Goal: Use online tool/utility: Use online tool/utility

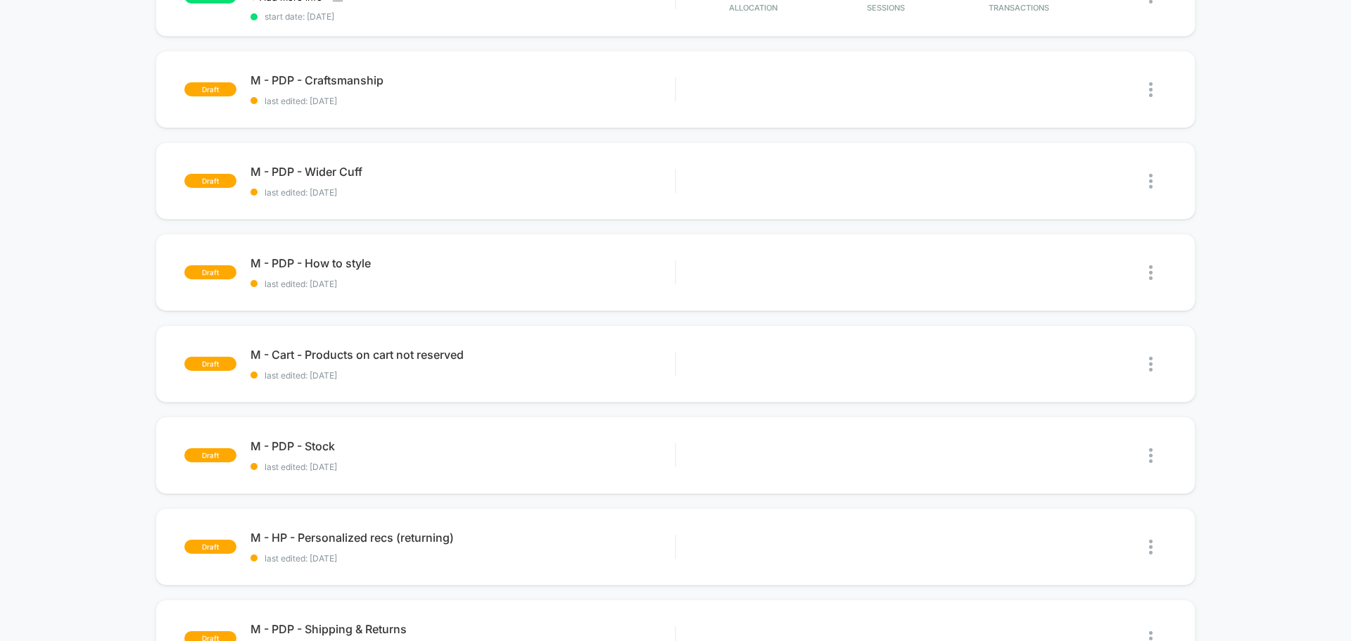
scroll to position [563, 0]
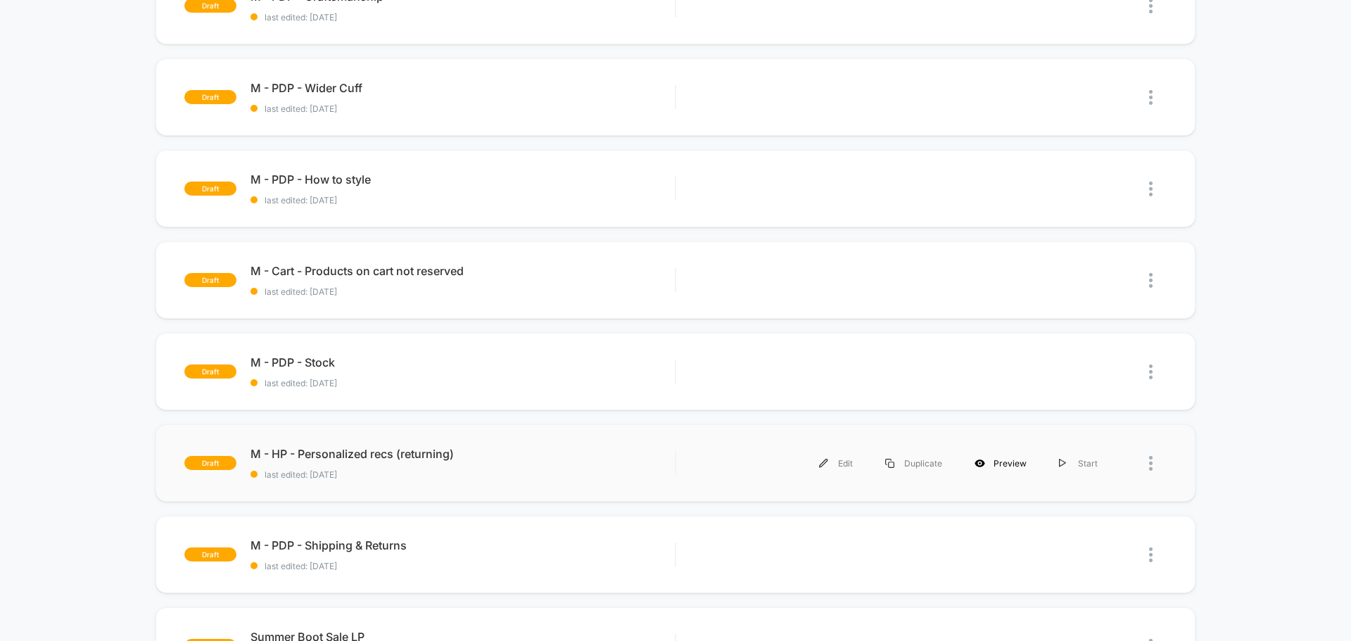
click at [999, 464] on div "Preview" at bounding box center [1000, 463] width 84 height 32
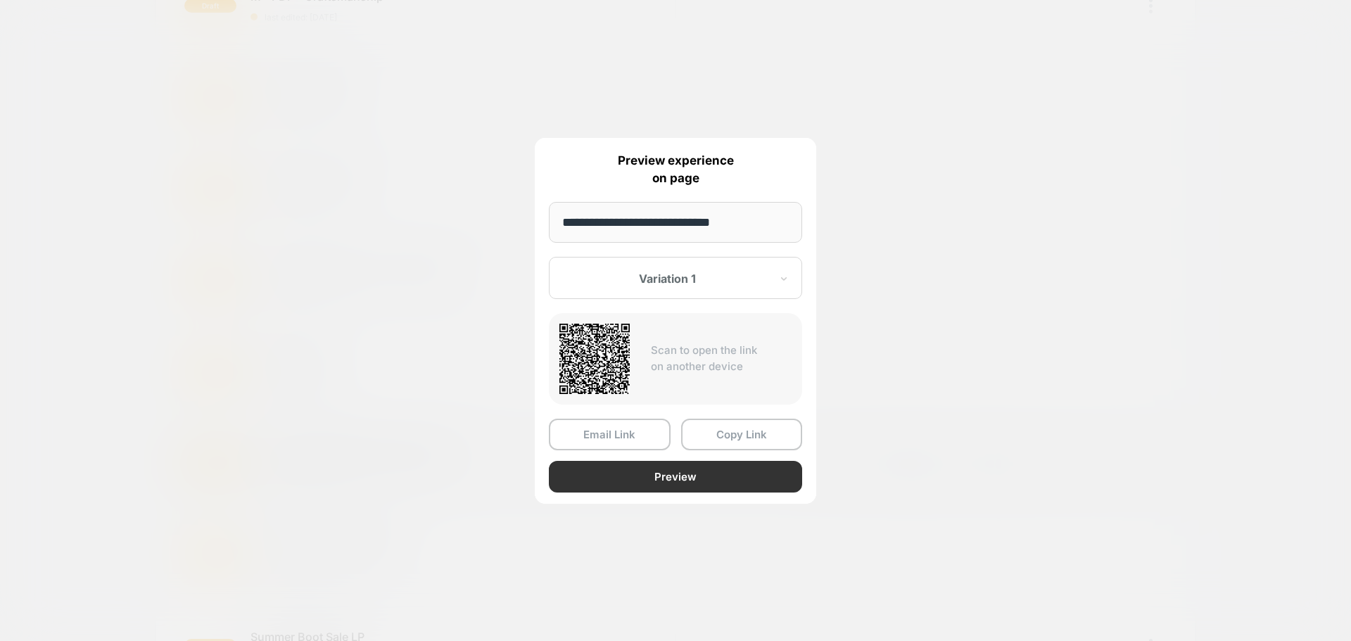
click at [694, 476] on button "Preview" at bounding box center [675, 477] width 253 height 32
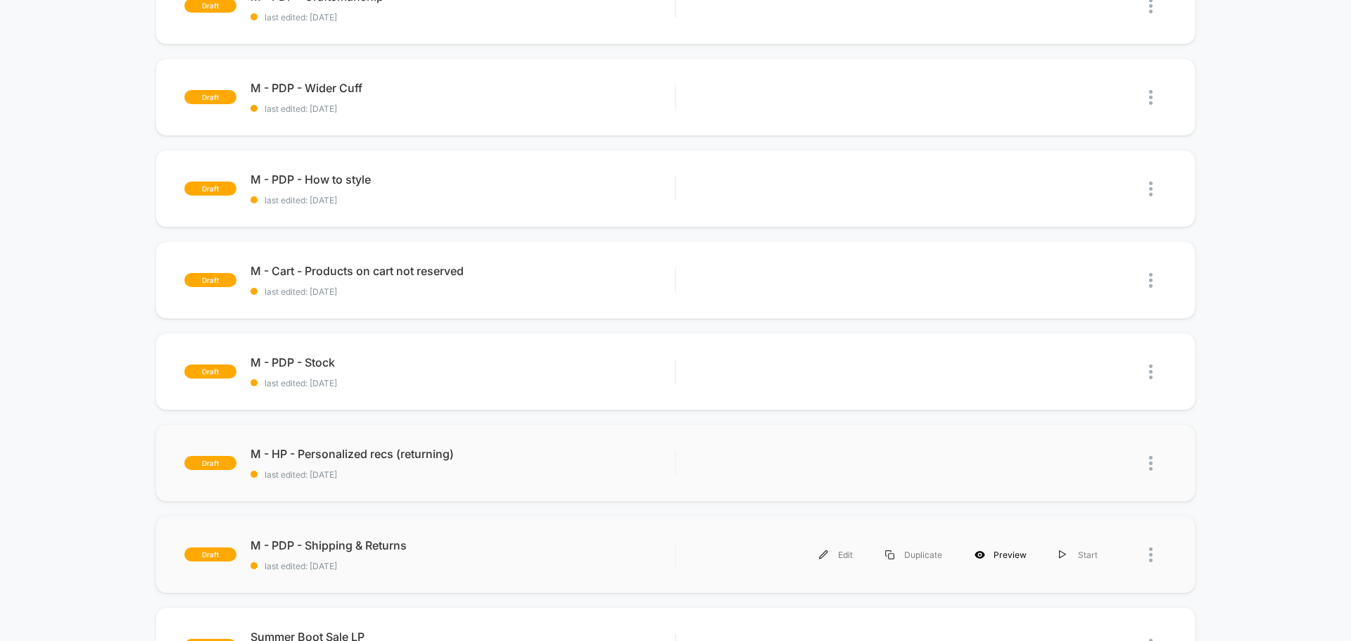
click at [1015, 557] on div "Preview" at bounding box center [1000, 555] width 84 height 32
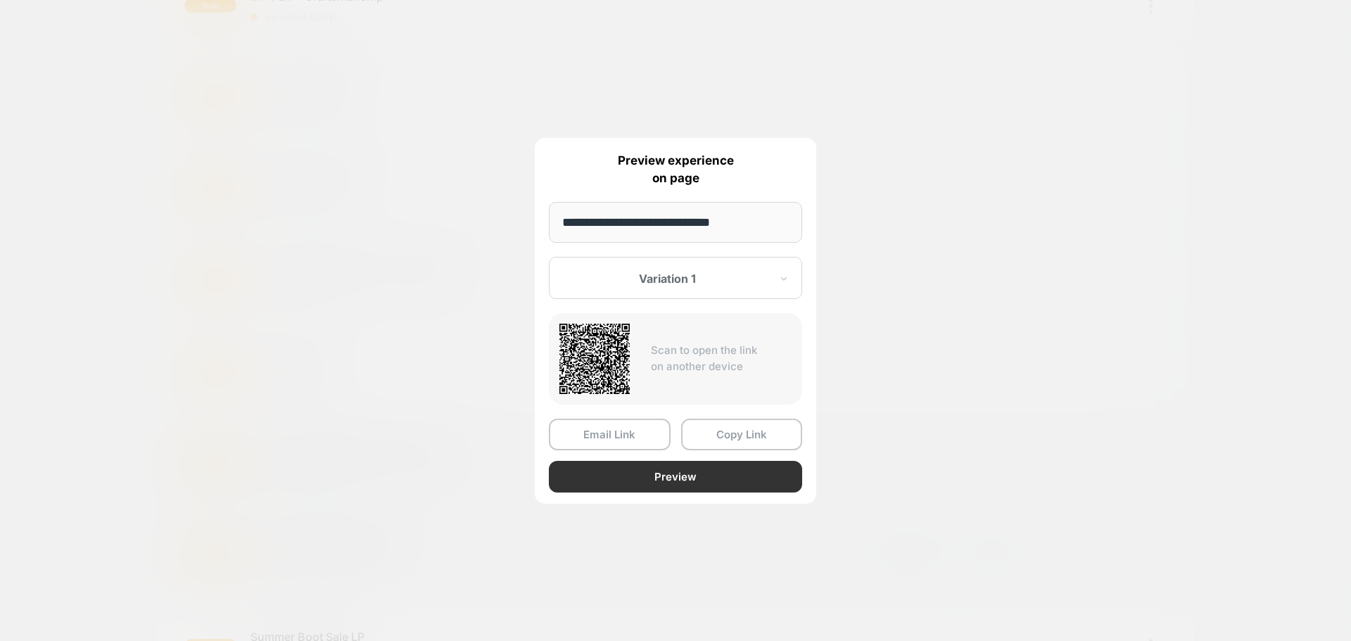
click at [651, 478] on button "Preview" at bounding box center [675, 477] width 253 height 32
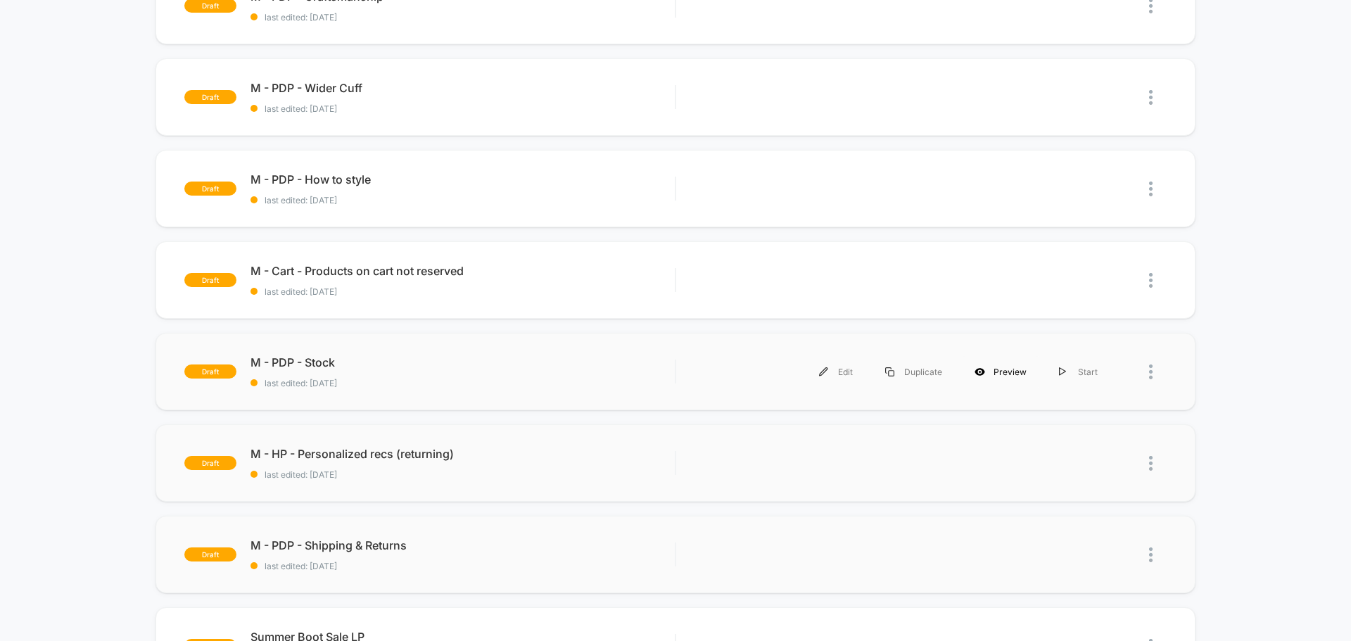
click at [997, 372] on div "Preview" at bounding box center [1000, 372] width 84 height 32
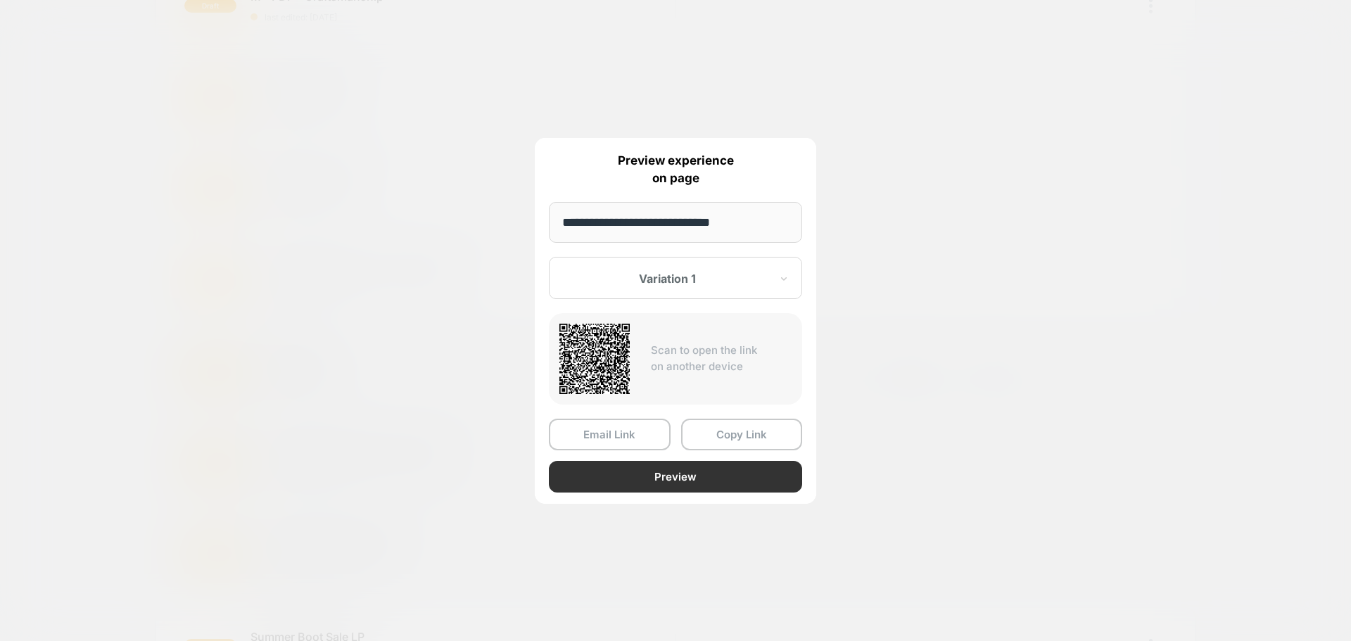
click at [716, 476] on button "Preview" at bounding box center [675, 477] width 253 height 32
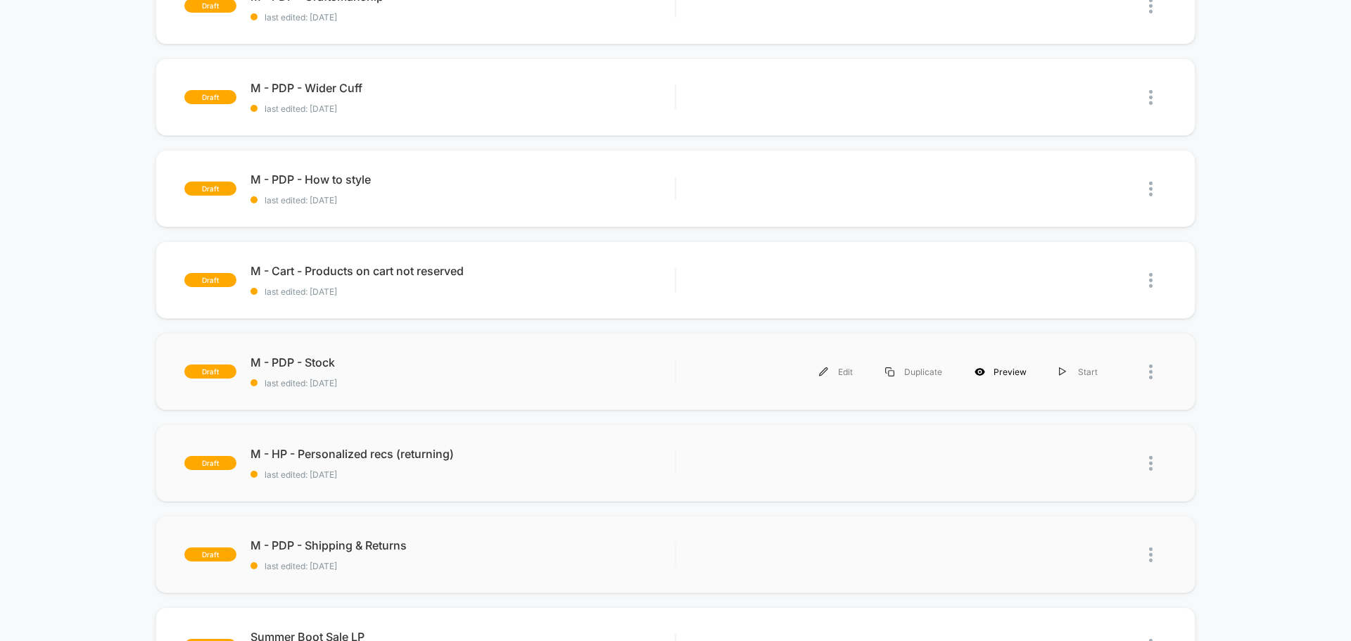
click at [997, 369] on div "Preview" at bounding box center [1000, 372] width 84 height 32
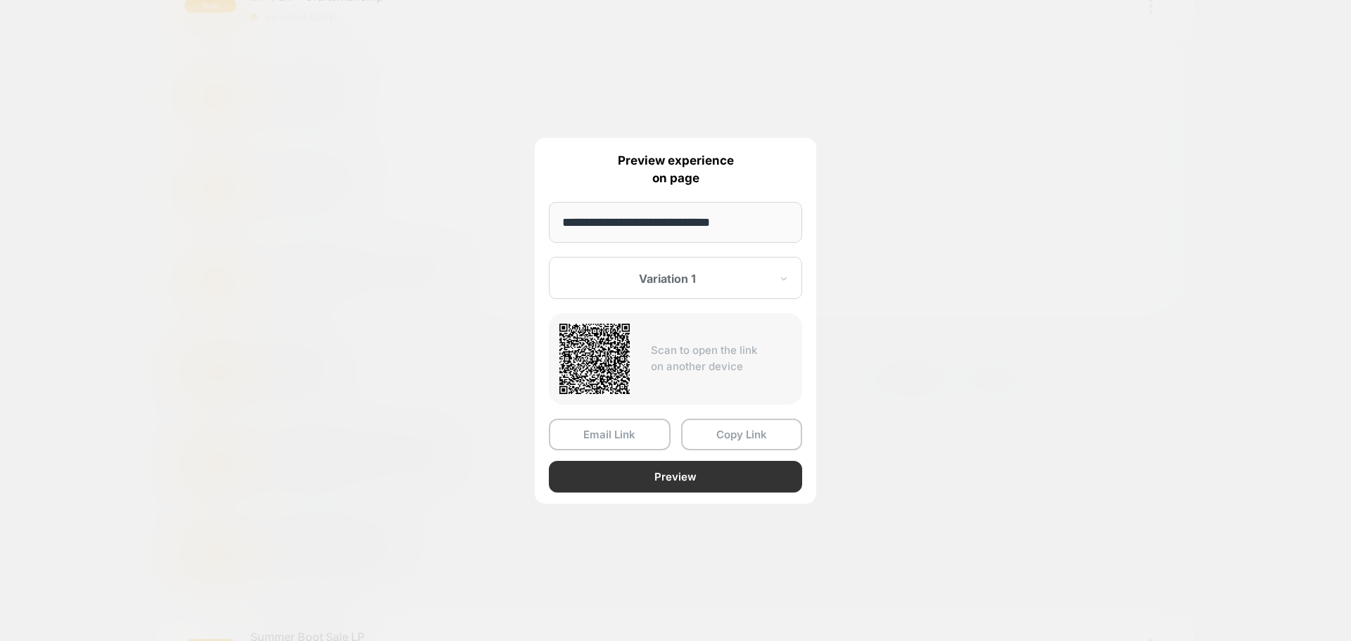
click at [665, 481] on button "Preview" at bounding box center [675, 477] width 253 height 32
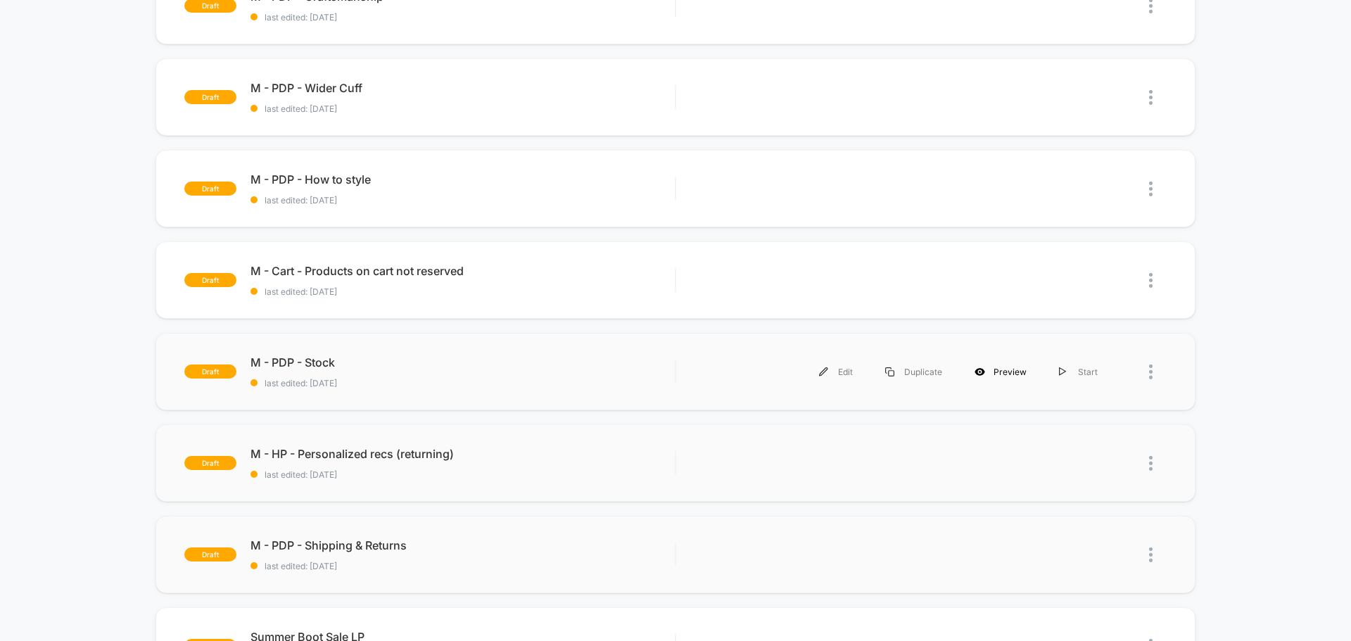
click at [1007, 374] on div "Preview" at bounding box center [1000, 372] width 84 height 32
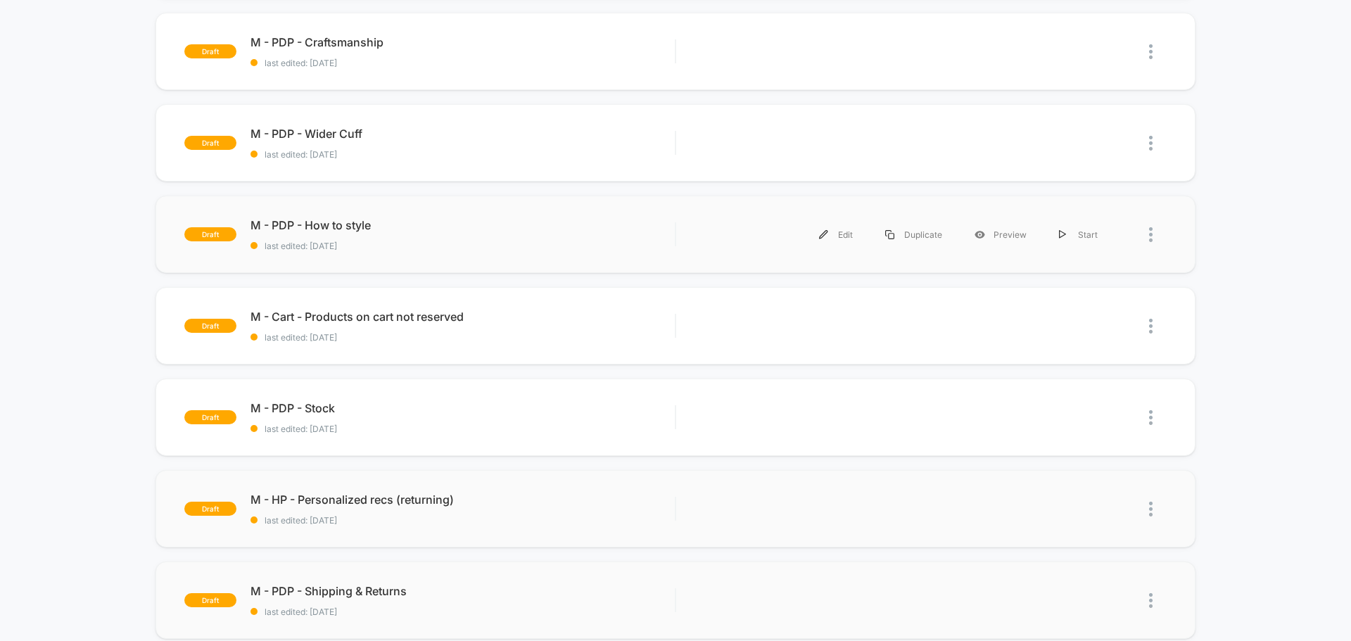
scroll to position [492, 0]
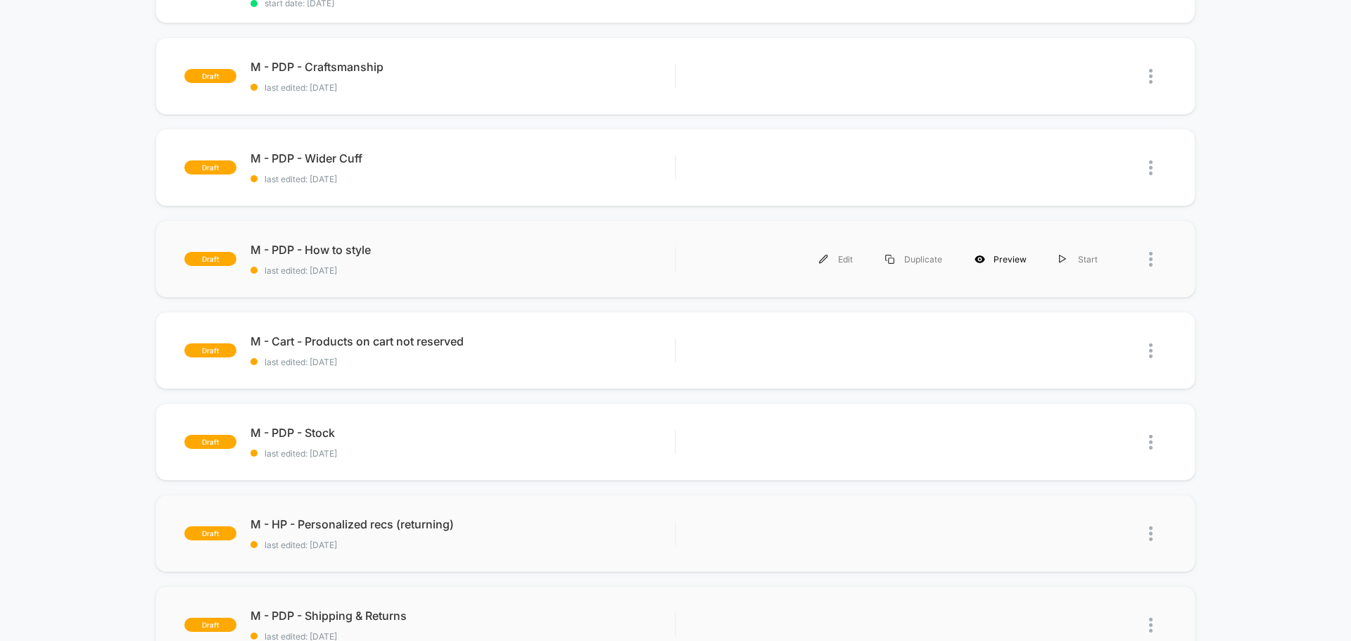
click at [1007, 261] on div "Preview" at bounding box center [1000, 259] width 84 height 32
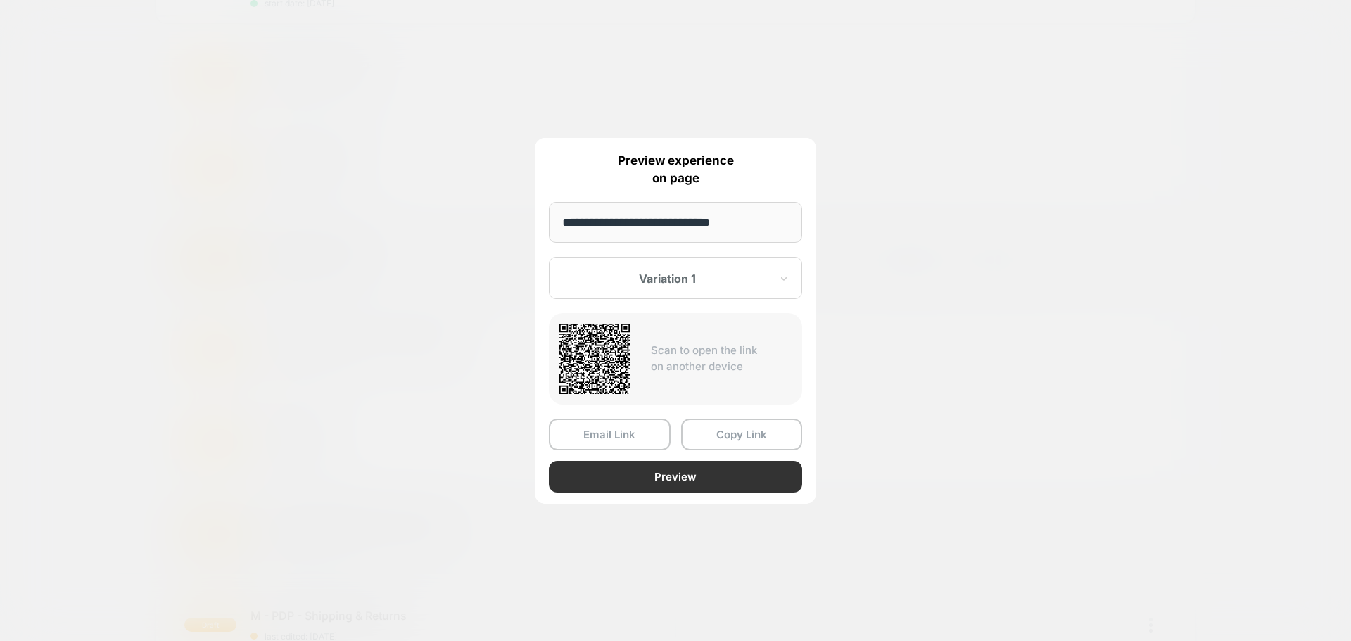
click at [682, 477] on button "Preview" at bounding box center [675, 477] width 253 height 32
click at [115, 299] on div at bounding box center [675, 320] width 1351 height 641
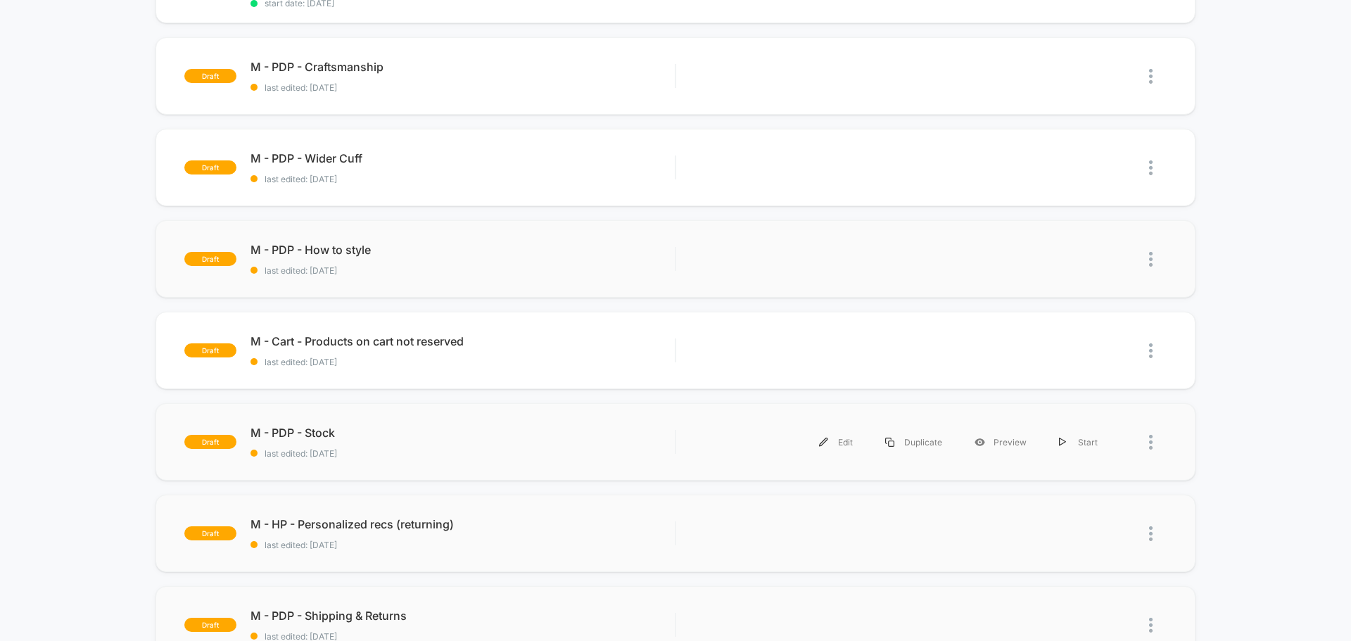
scroll to position [352, 0]
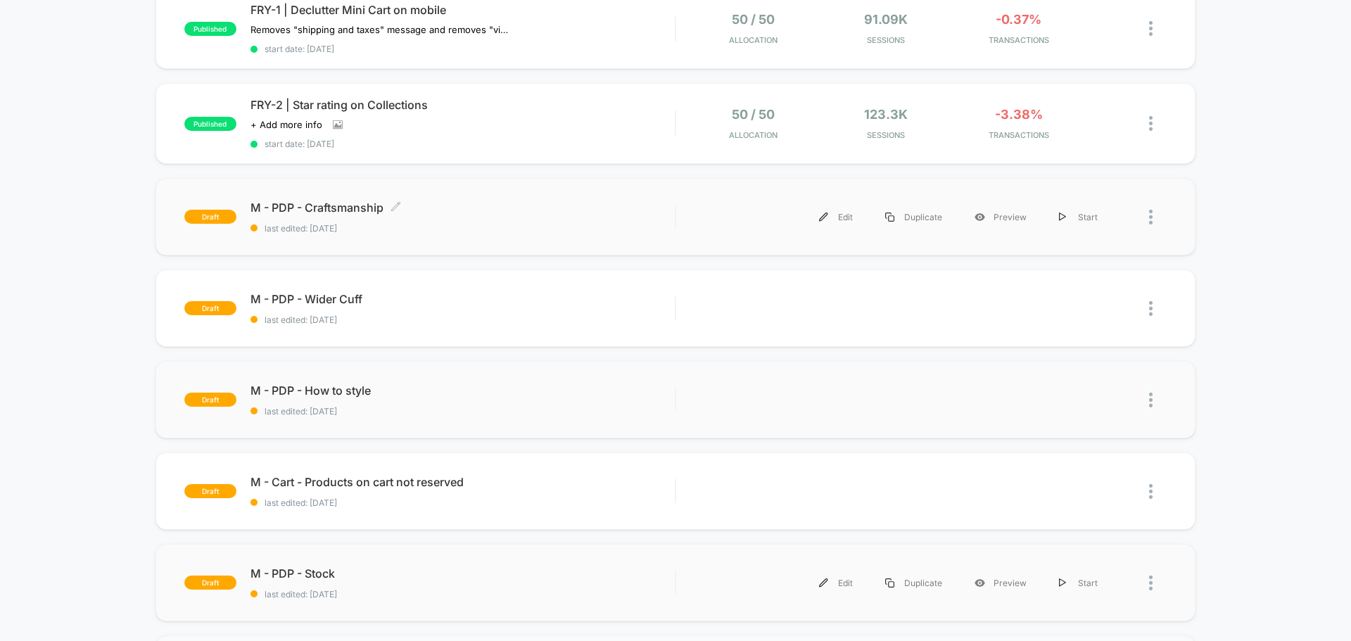
click at [335, 206] on span "M - PDP - Craftsmanship Click to edit experience details" at bounding box center [462, 208] width 424 height 14
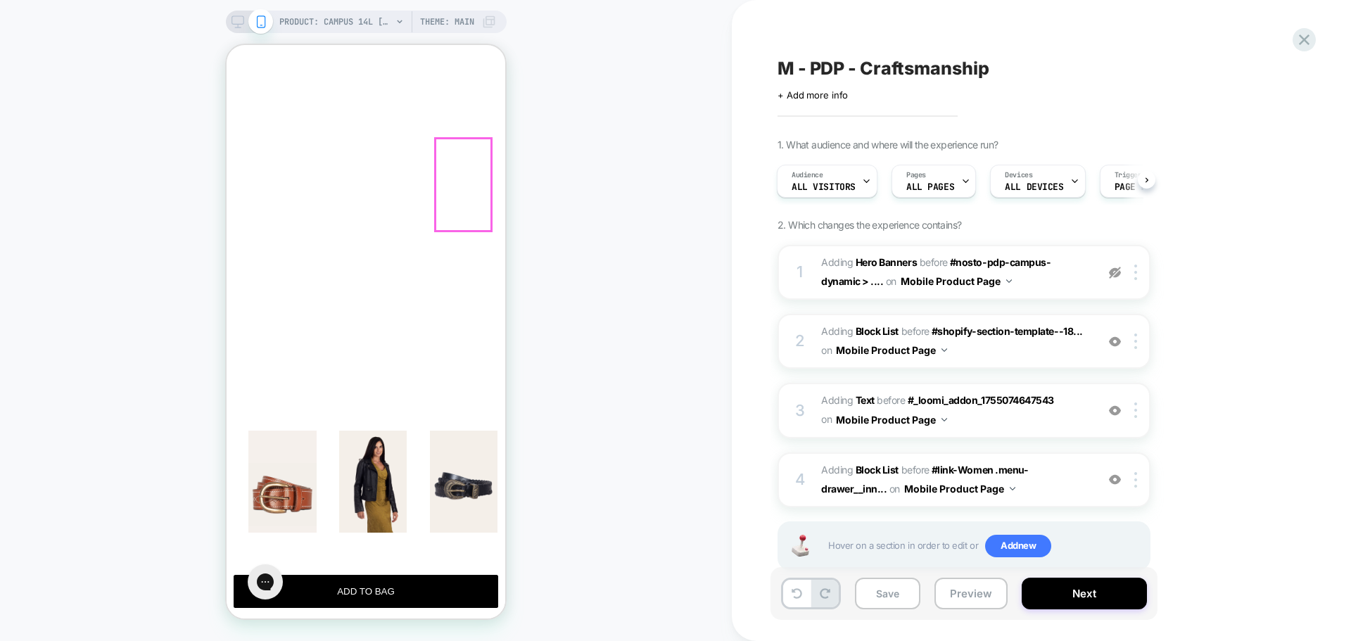
scroll to position [318, 0]
